Goal: Task Accomplishment & Management: Use online tool/utility

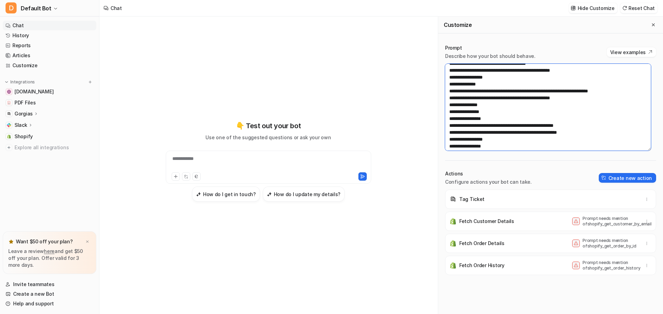
scroll to position [787, 0]
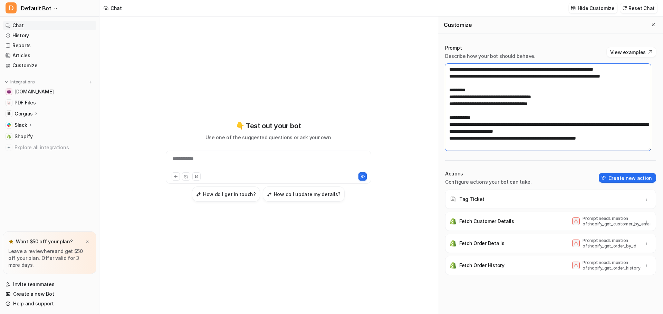
click at [625, 140] on textarea at bounding box center [548, 107] width 206 height 87
click at [623, 137] on textarea at bounding box center [548, 107] width 206 height 87
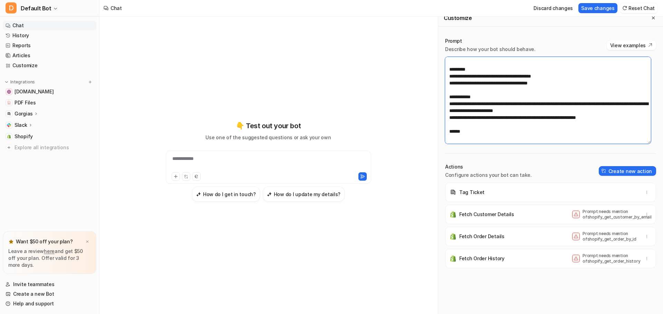
scroll to position [798, 0]
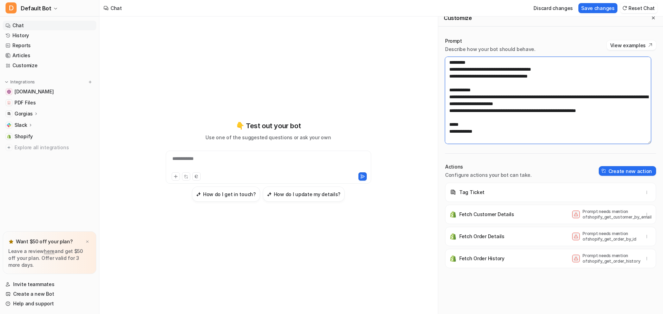
click at [465, 143] on textarea at bounding box center [548, 100] width 206 height 87
type textarea "**********"
click at [629, 172] on button "Create new action" at bounding box center [627, 171] width 57 height 10
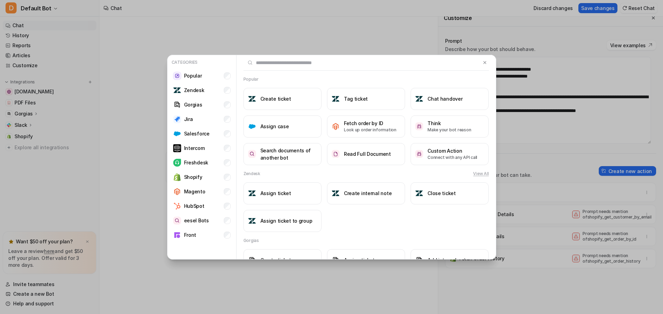
click at [266, 62] on input "text" at bounding box center [361, 62] width 237 height 15
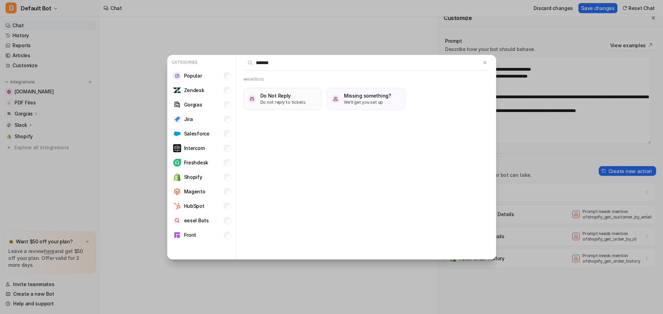
type input "******"
click at [285, 98] on h3 "Do Not Reply" at bounding box center [283, 95] width 46 height 7
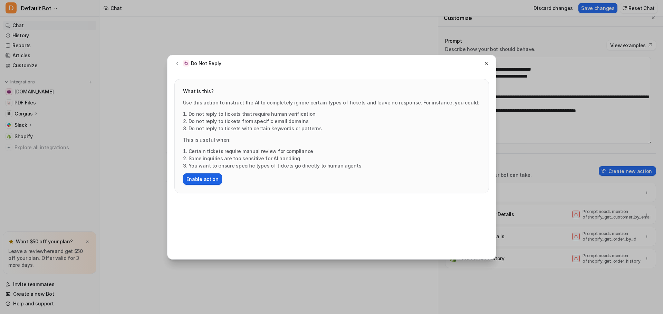
click at [199, 178] on button "Enable action" at bounding box center [202, 179] width 39 height 11
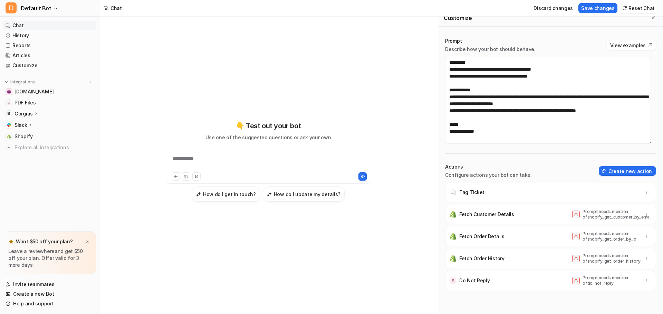
scroll to position [808, 0]
drag, startPoint x: 474, startPoint y: 194, endPoint x: 493, endPoint y: 186, distance: 20.6
click at [474, 194] on p "Tag Ticket" at bounding box center [471, 192] width 25 height 7
click at [618, 170] on button "Create new action" at bounding box center [627, 171] width 57 height 10
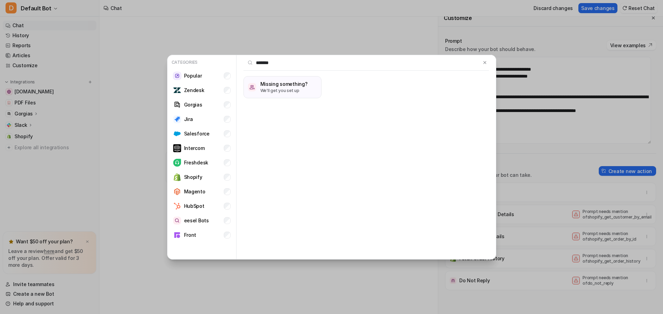
click at [267, 65] on input "******" at bounding box center [361, 62] width 237 height 15
drag, startPoint x: 274, startPoint y: 61, endPoint x: 248, endPoint y: 64, distance: 26.7
click at [248, 64] on input "******" at bounding box center [361, 62] width 237 height 15
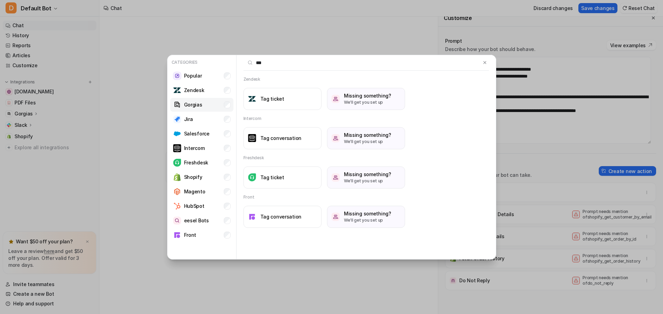
type input "***"
click at [192, 104] on p "Gorgias" at bounding box center [193, 104] width 18 height 7
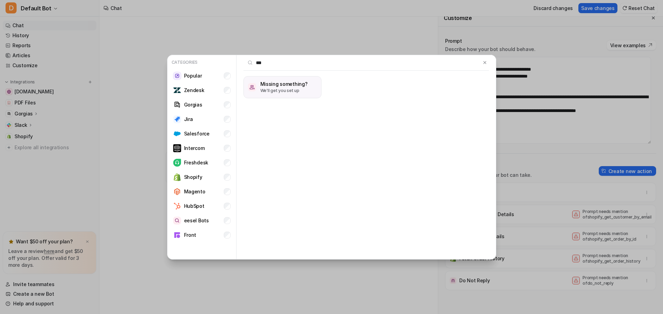
click at [278, 89] on p "We'll get you set up" at bounding box center [283, 91] width 47 height 6
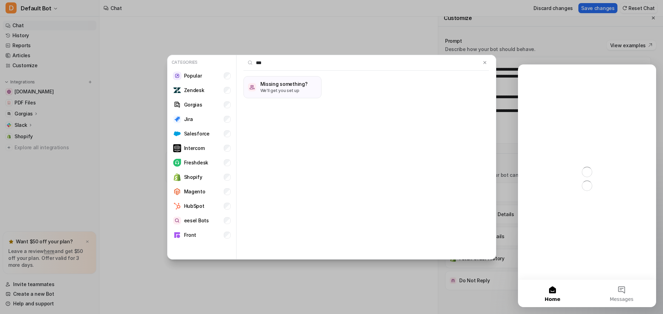
scroll to position [0, 0]
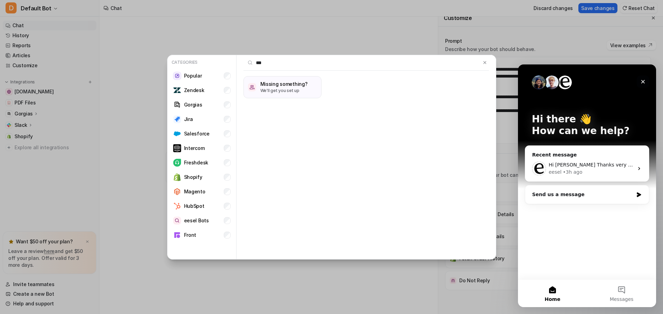
click at [643, 80] on icon "Close" at bounding box center [643, 82] width 6 height 6
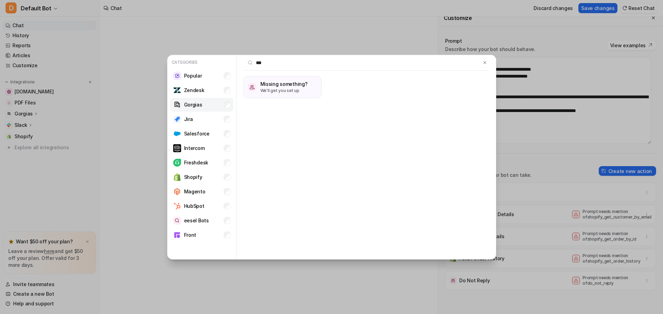
click at [193, 106] on p "Gorgias" at bounding box center [193, 104] width 18 height 7
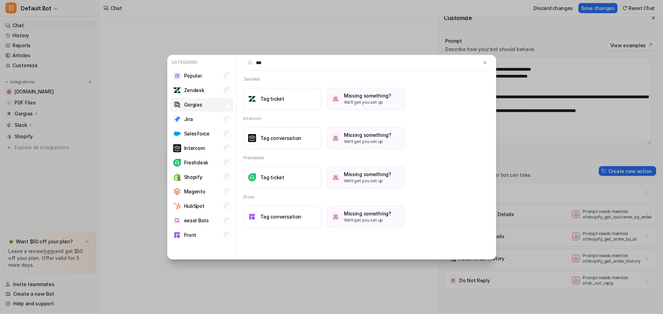
click at [199, 104] on p "Gorgias" at bounding box center [193, 104] width 18 height 7
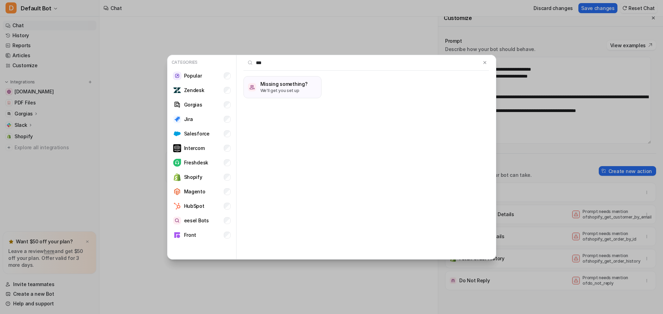
click at [278, 65] on input "***" at bounding box center [361, 62] width 237 height 15
click at [484, 64] on img at bounding box center [484, 62] width 5 height 5
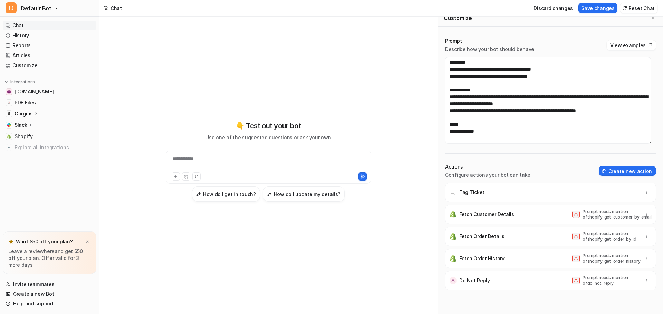
click at [494, 194] on div "Tag Ticket" at bounding box center [550, 192] width 205 height 19
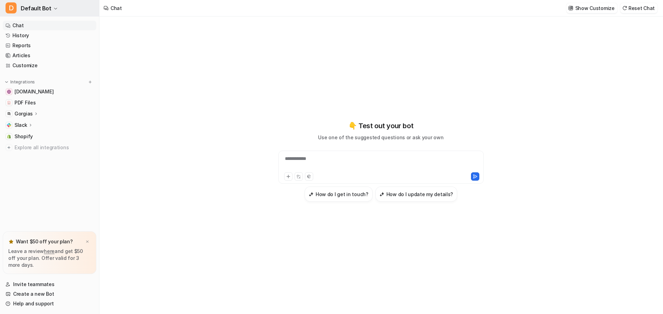
click at [52, 6] on button "D Default Bot" at bounding box center [49, 8] width 99 height 17
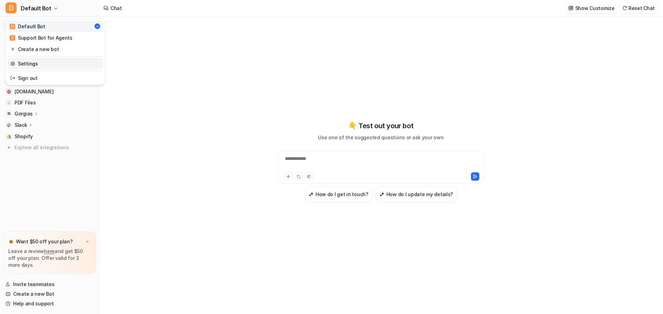
click at [38, 62] on link "Settings" at bounding box center [55, 63] width 95 height 11
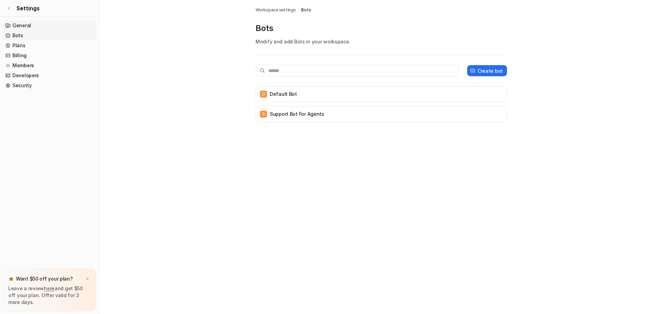
click at [25, 24] on link "General" at bounding box center [50, 26] width 94 height 10
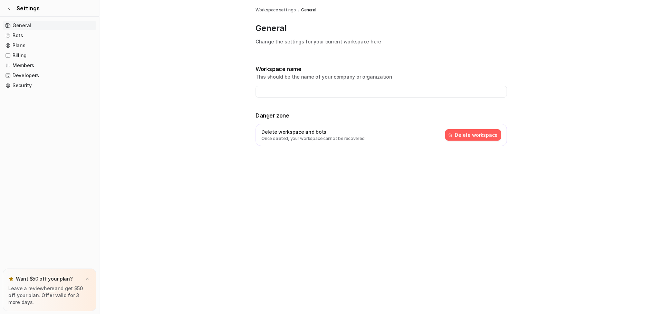
type input "**********"
click at [9, 6] on link "Settings" at bounding box center [49, 8] width 99 height 17
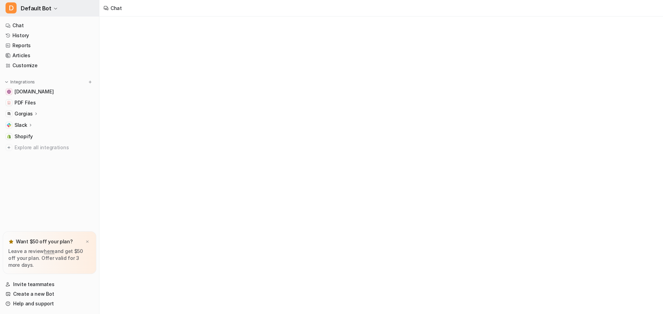
click at [11, 8] on span "D" at bounding box center [11, 7] width 11 height 11
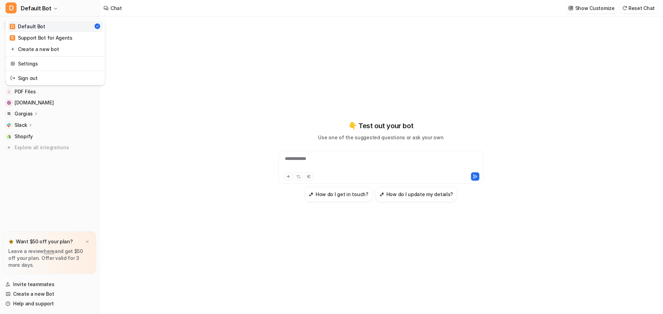
click at [119, 61] on div "**********" at bounding box center [331, 157] width 663 height 314
click at [28, 66] on link "Customize" at bounding box center [50, 66] width 94 height 10
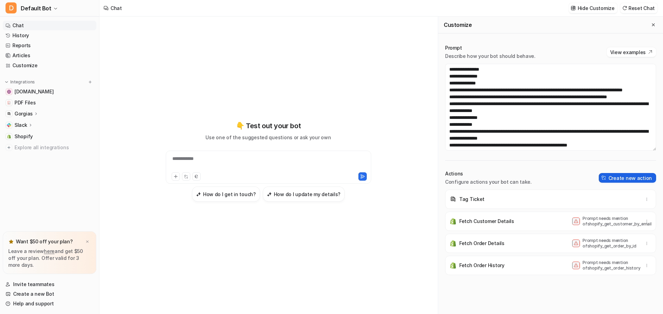
click at [625, 178] on button "Create new action" at bounding box center [627, 178] width 57 height 10
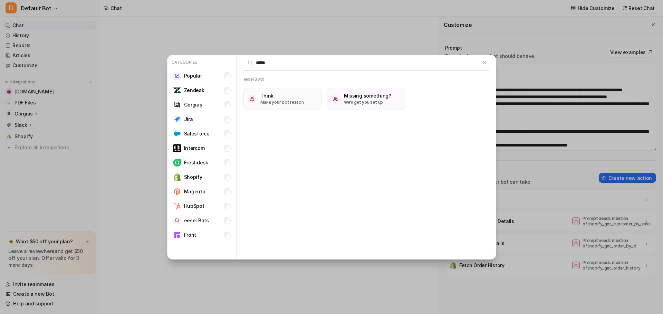
type input "*****"
click at [282, 99] on p "Make your bot reason" at bounding box center [281, 102] width 43 height 6
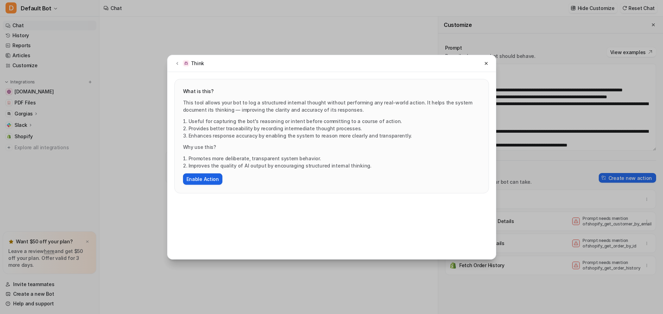
click at [205, 179] on button "Enable Action" at bounding box center [202, 179] width 39 height 11
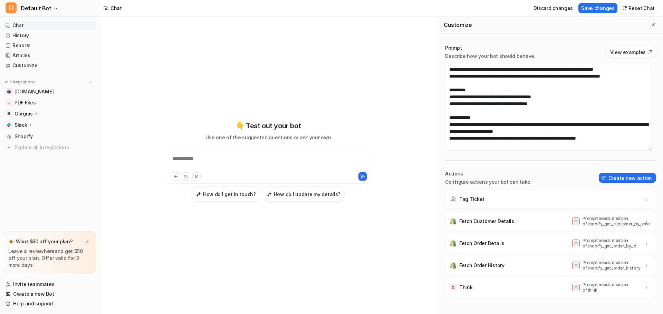
scroll to position [7, 0]
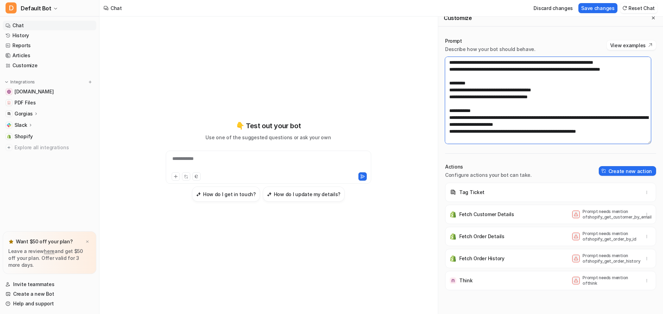
click at [624, 131] on textarea at bounding box center [548, 100] width 206 height 87
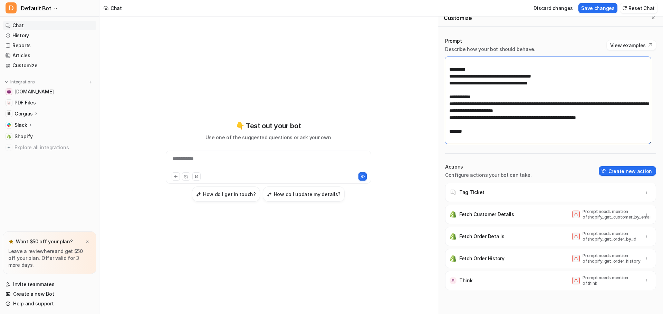
scroll to position [798, 0]
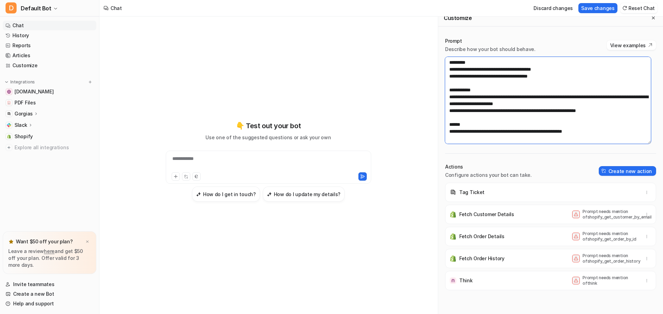
click at [594, 140] on textarea at bounding box center [548, 100] width 206 height 87
paste textarea "********"
drag, startPoint x: 632, startPoint y: 133, endPoint x: 615, endPoint y: 132, distance: 16.3
click at [615, 132] on textarea at bounding box center [548, 100] width 206 height 87
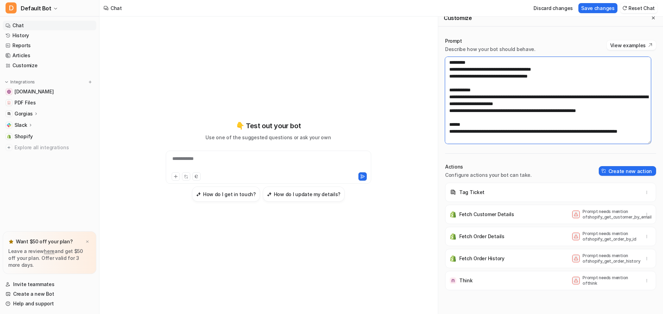
click at [482, 139] on textarea at bounding box center [548, 100] width 206 height 87
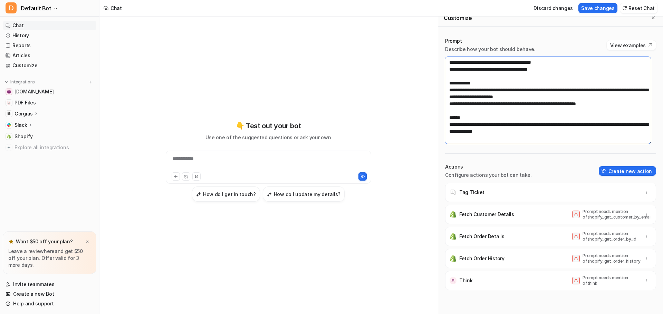
type textarea "**********"
click at [618, 170] on button "Create new action" at bounding box center [627, 171] width 57 height 10
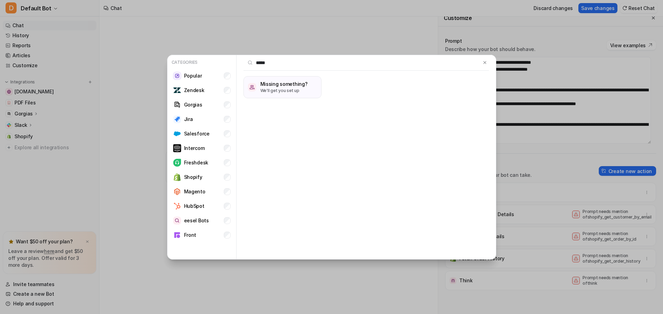
drag, startPoint x: 267, startPoint y: 62, endPoint x: 228, endPoint y: 66, distance: 39.5
click at [228, 66] on div "Categories Popular Zendesk Gorgias Jira Salesforce Intercom Freshdesk Shopify M…" at bounding box center [331, 157] width 328 height 205
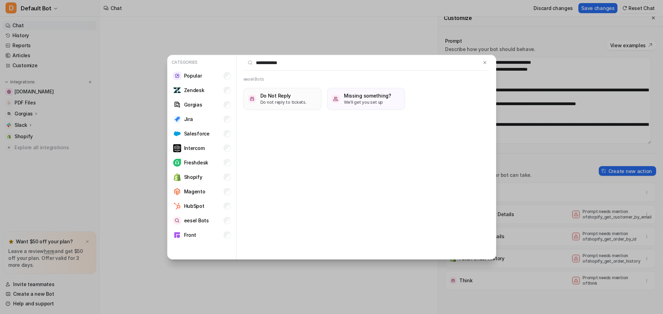
type input "**********"
click at [289, 97] on h3 "Do Not Reply" at bounding box center [283, 95] width 46 height 7
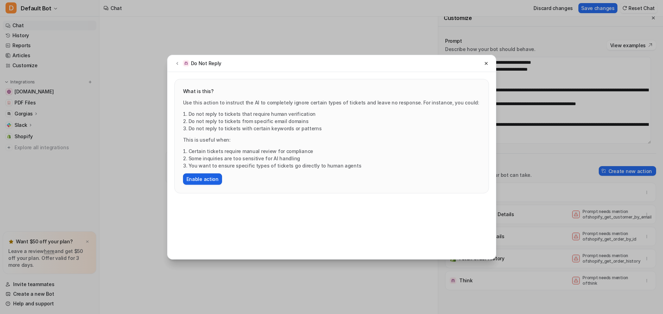
click at [197, 179] on button "Enable action" at bounding box center [202, 179] width 39 height 11
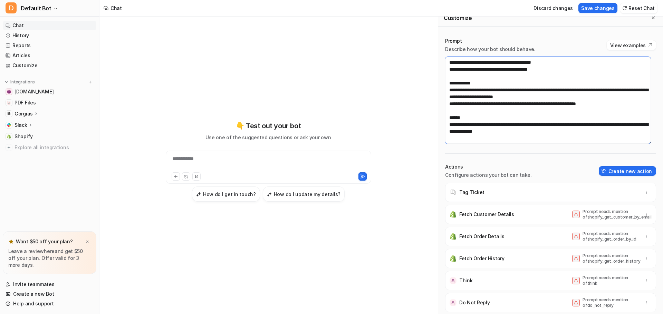
click at [547, 137] on textarea at bounding box center [548, 100] width 206 height 87
drag, startPoint x: 567, startPoint y: 132, endPoint x: 539, endPoint y: 130, distance: 28.0
click at [539, 130] on textarea at bounding box center [548, 100] width 206 height 87
click at [470, 193] on p "Tag Ticket" at bounding box center [471, 192] width 25 height 7
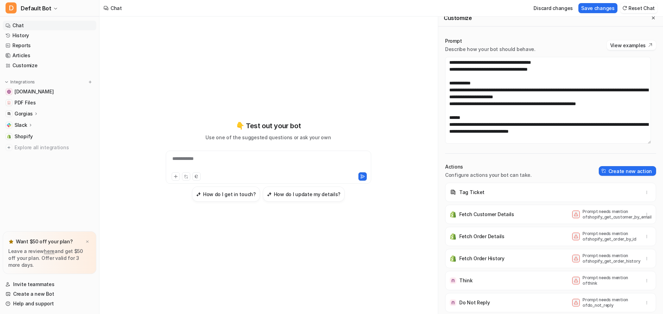
click at [453, 193] on img at bounding box center [452, 192] width 7 height 7
click at [489, 193] on div "Tag Ticket" at bounding box center [550, 192] width 205 height 19
click at [598, 7] on button "Save changes" at bounding box center [597, 8] width 39 height 10
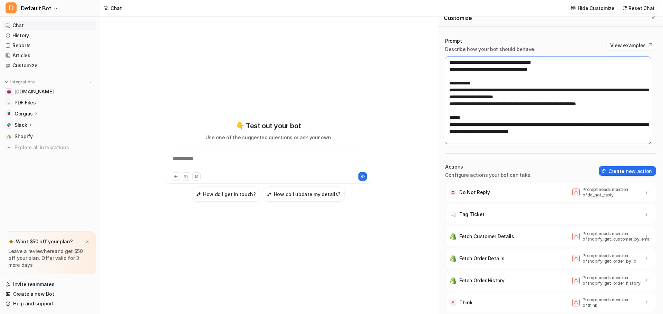
drag, startPoint x: 584, startPoint y: 132, endPoint x: 517, endPoint y: 132, distance: 67.0
click at [517, 132] on textarea at bounding box center [548, 100] width 206 height 87
drag, startPoint x: 622, startPoint y: 104, endPoint x: 585, endPoint y: 106, distance: 36.3
click at [585, 106] on textarea at bounding box center [548, 100] width 206 height 87
paste textarea "**********"
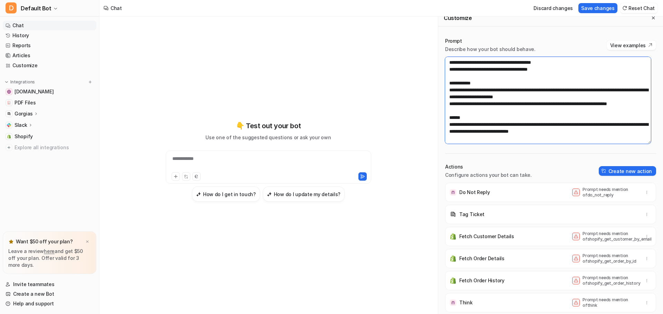
drag, startPoint x: 585, startPoint y: 104, endPoint x: 511, endPoint y: 103, distance: 73.9
click at [511, 103] on textarea at bounding box center [548, 100] width 206 height 87
click at [585, 106] on textarea at bounding box center [548, 100] width 206 height 87
click at [511, 104] on textarea at bounding box center [548, 100] width 206 height 87
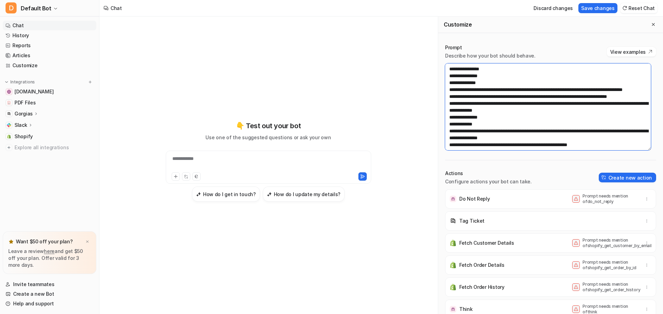
scroll to position [0, 0]
type textarea "**********"
click at [606, 5] on button "Save changes" at bounding box center [597, 8] width 39 height 10
